Goal: Information Seeking & Learning: Find specific fact

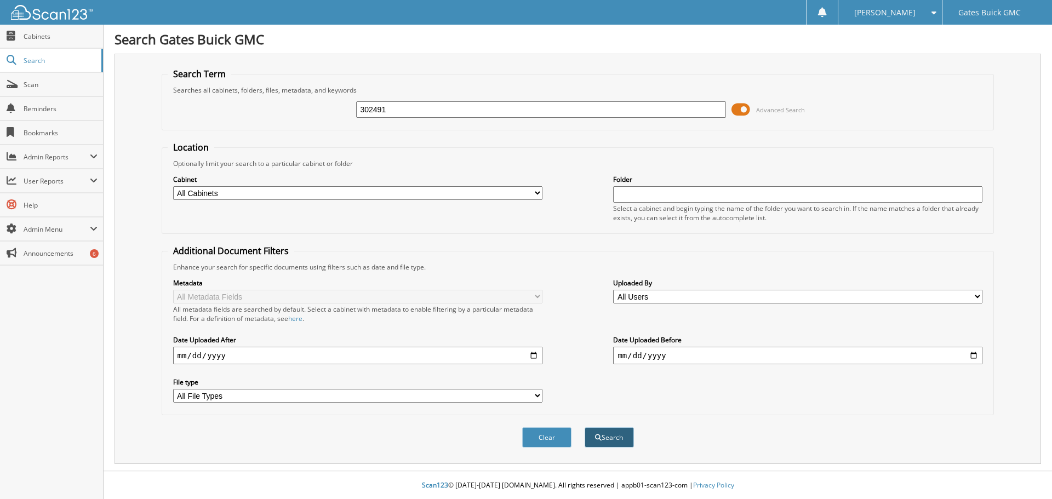
type input "302491"
click at [603, 430] on button "Search" at bounding box center [609, 437] width 49 height 20
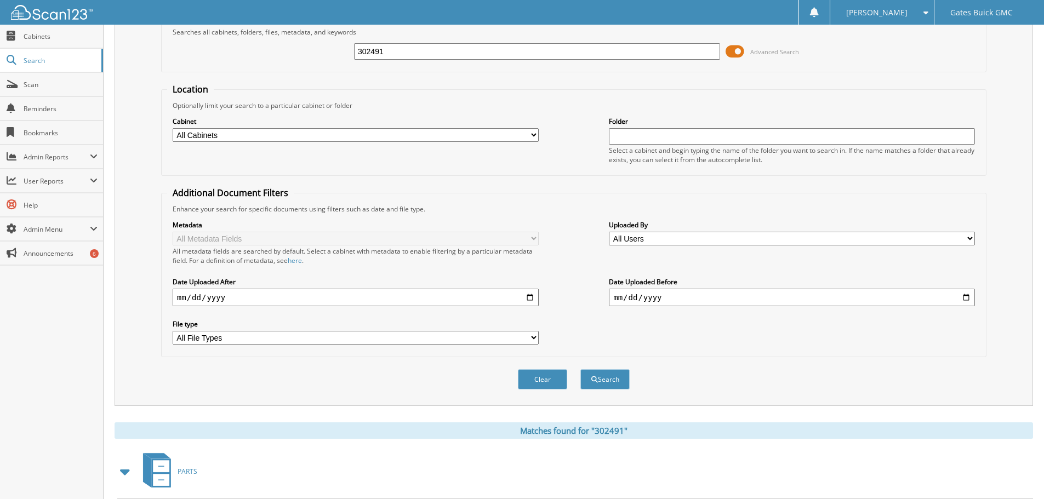
scroll to position [174, 0]
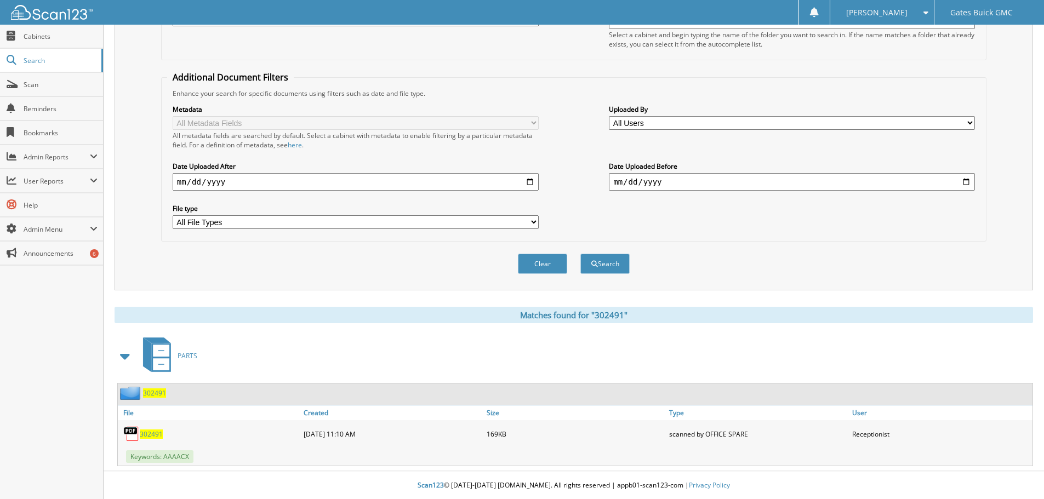
click at [151, 424] on div "302491" at bounding box center [209, 434] width 183 height 22
click at [150, 430] on span "302491" at bounding box center [151, 434] width 23 height 9
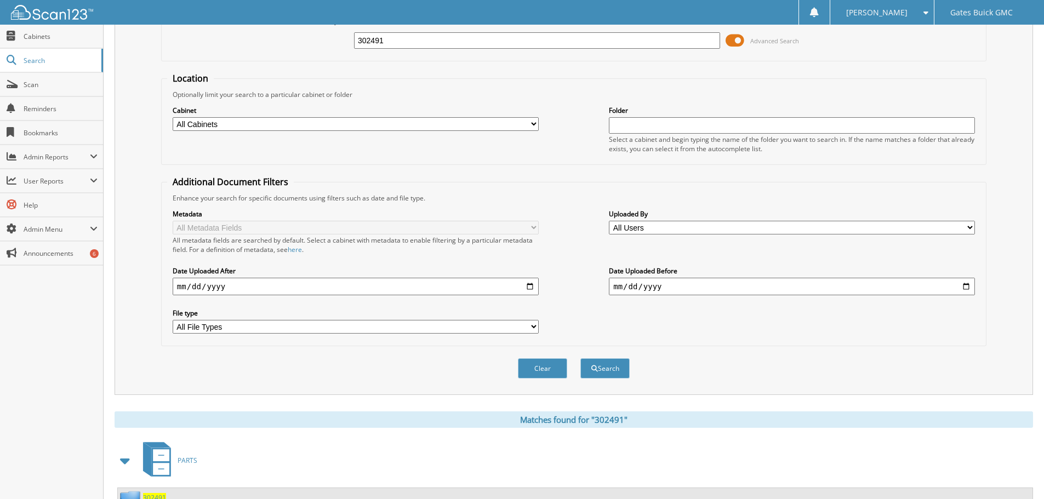
scroll to position [65, 0]
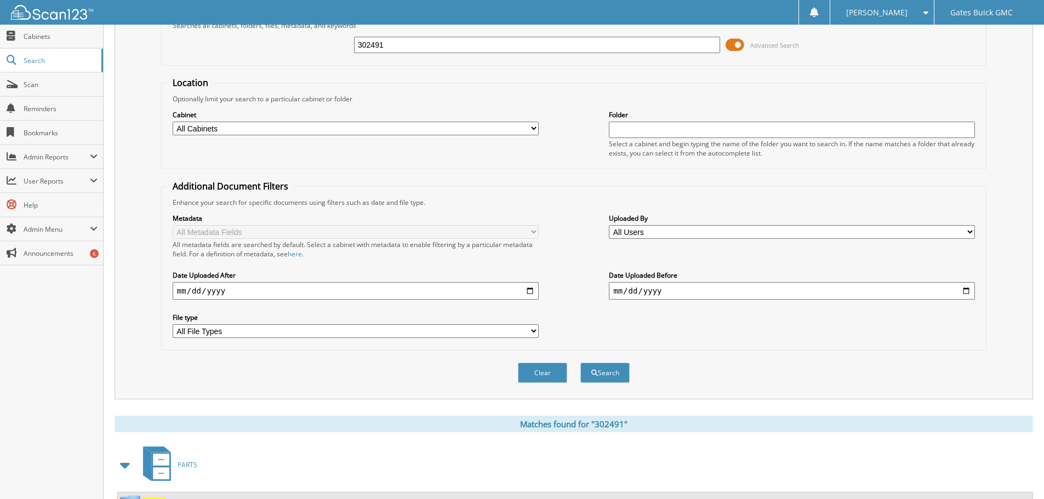
drag, startPoint x: 405, startPoint y: 48, endPoint x: 244, endPoint y: 44, distance: 161.1
click at [244, 43] on div "302491 Advanced Search" at bounding box center [573, 45] width 813 height 30
type input "302611"
click at [580, 363] on button "Search" at bounding box center [604, 373] width 49 height 20
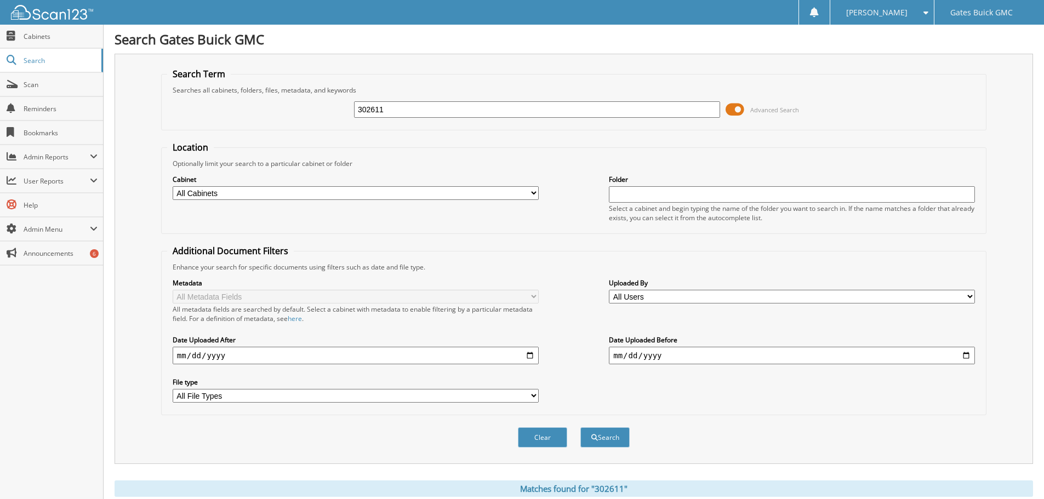
click at [529, 357] on input "date" at bounding box center [356, 356] width 366 height 18
type input "2025-09-01"
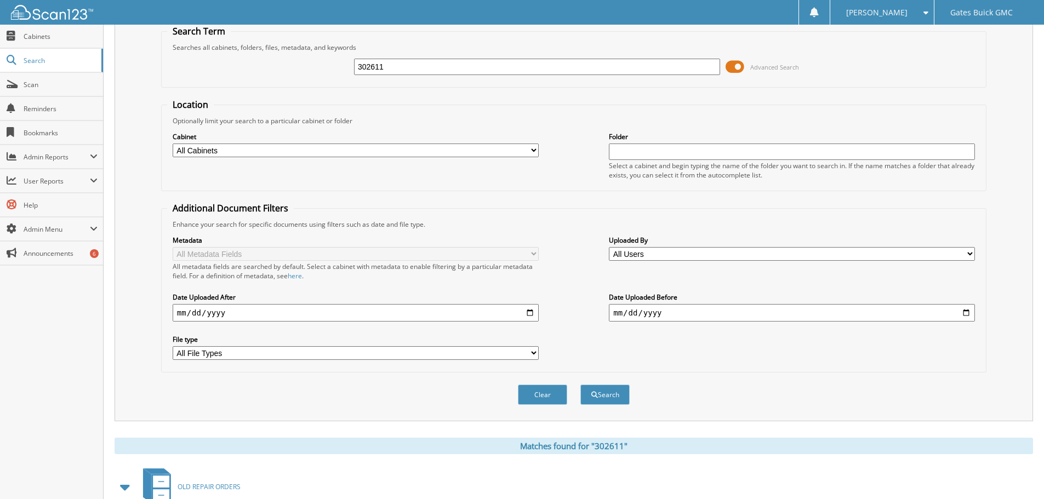
scroll to position [164, 0]
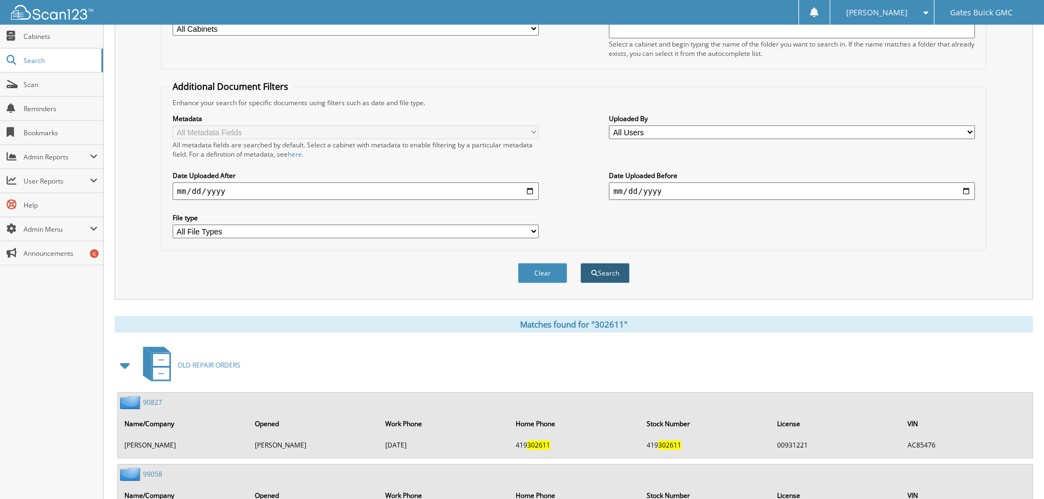
click at [616, 276] on button "Search" at bounding box center [604, 273] width 49 height 20
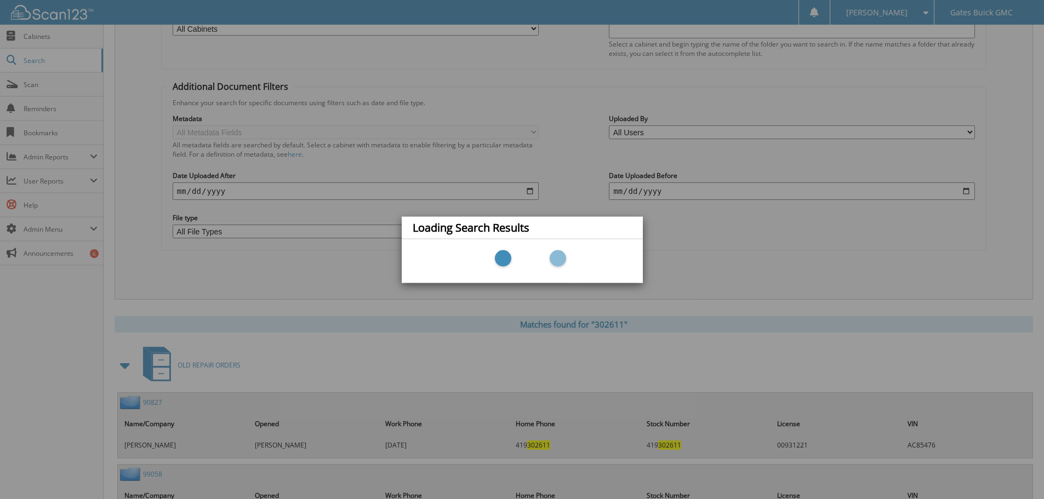
click at [527, 193] on div "Loading Search Results" at bounding box center [522, 249] width 1044 height 499
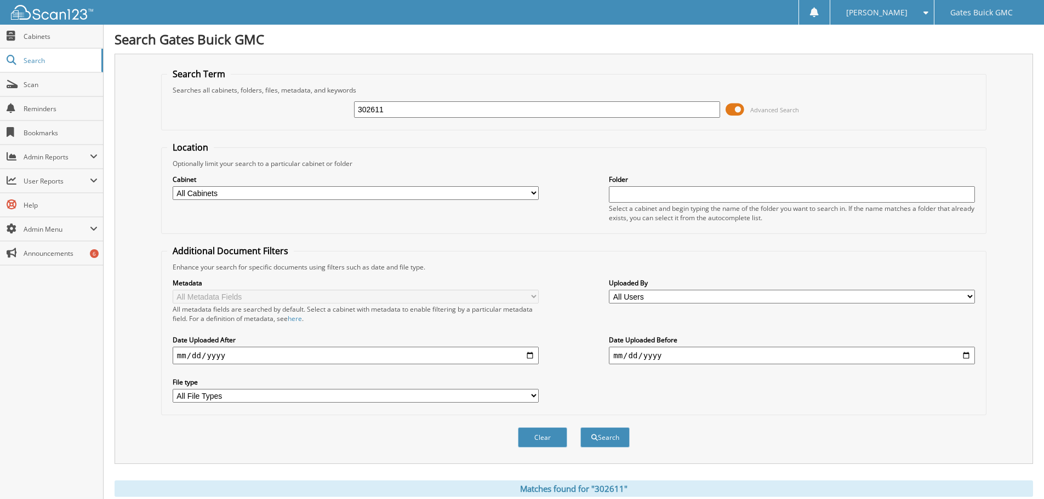
click at [533, 356] on input "2025-09-01" at bounding box center [356, 356] width 366 height 18
type input "2025-08-01"
click at [600, 437] on button "Search" at bounding box center [604, 437] width 49 height 20
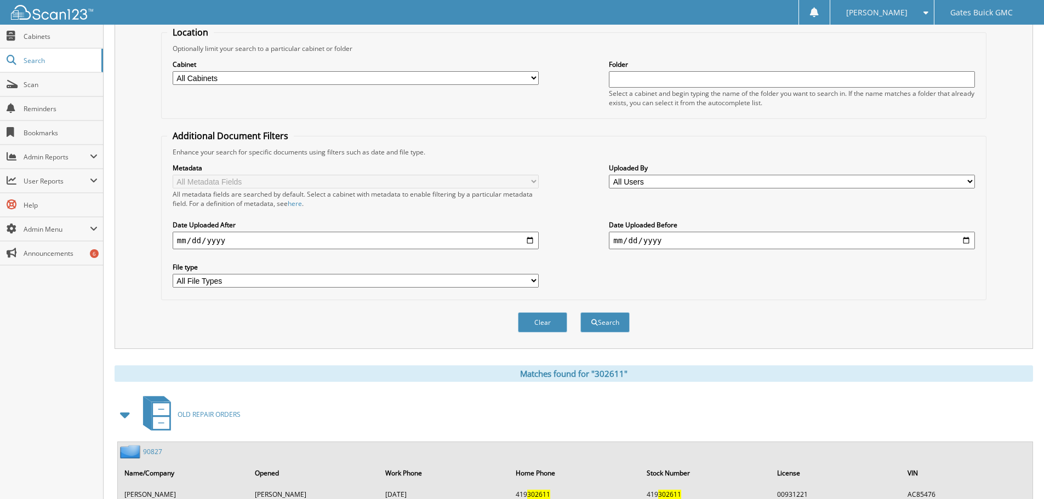
scroll to position [40, 0]
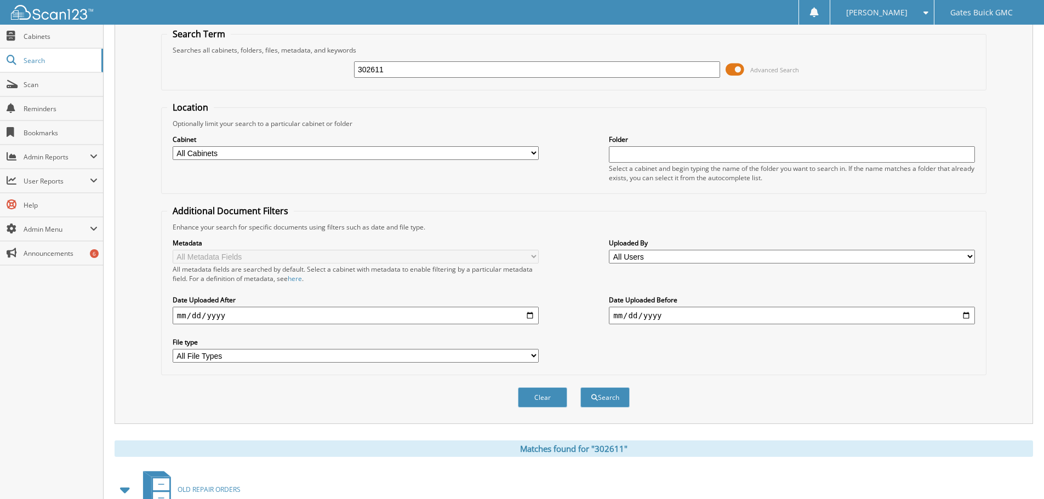
drag, startPoint x: 423, startPoint y: 61, endPoint x: 359, endPoint y: 101, distance: 74.8
click at [280, 44] on fieldset "Search Term Searches all cabinets, folders, files, metadata, and keywords 30261…" at bounding box center [573, 59] width 825 height 62
type input "302997"
click at [580, 387] on button "Search" at bounding box center [604, 397] width 49 height 20
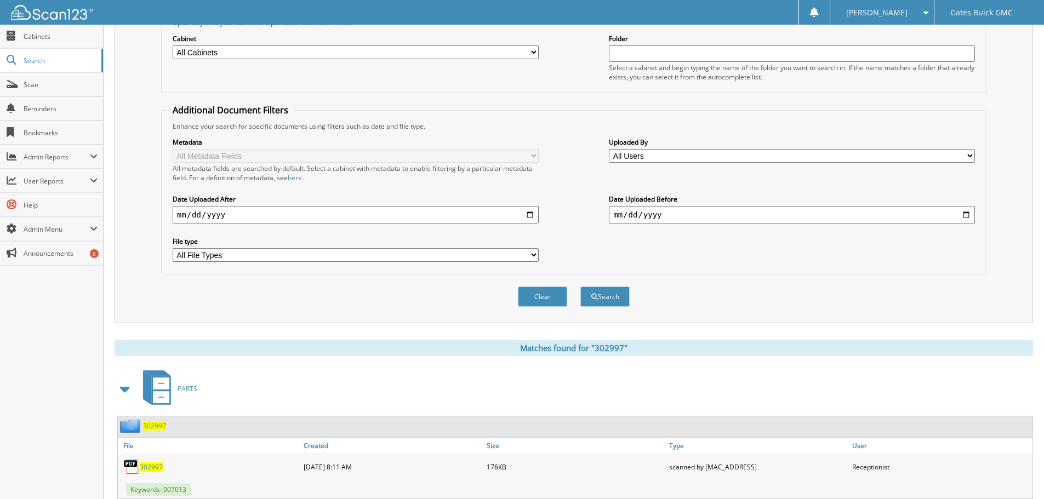
scroll to position [174, 0]
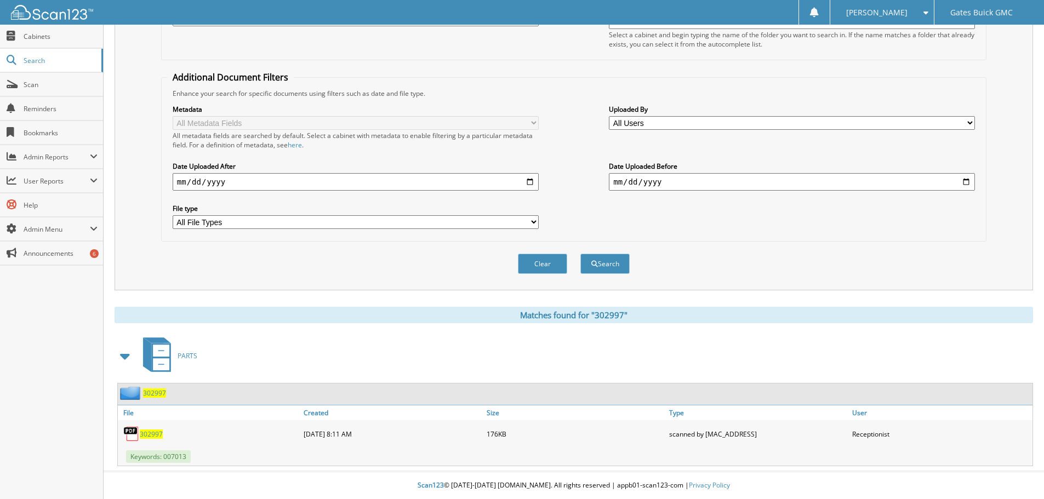
click at [152, 434] on span "302997" at bounding box center [151, 434] width 23 height 9
